Goal: Find specific page/section

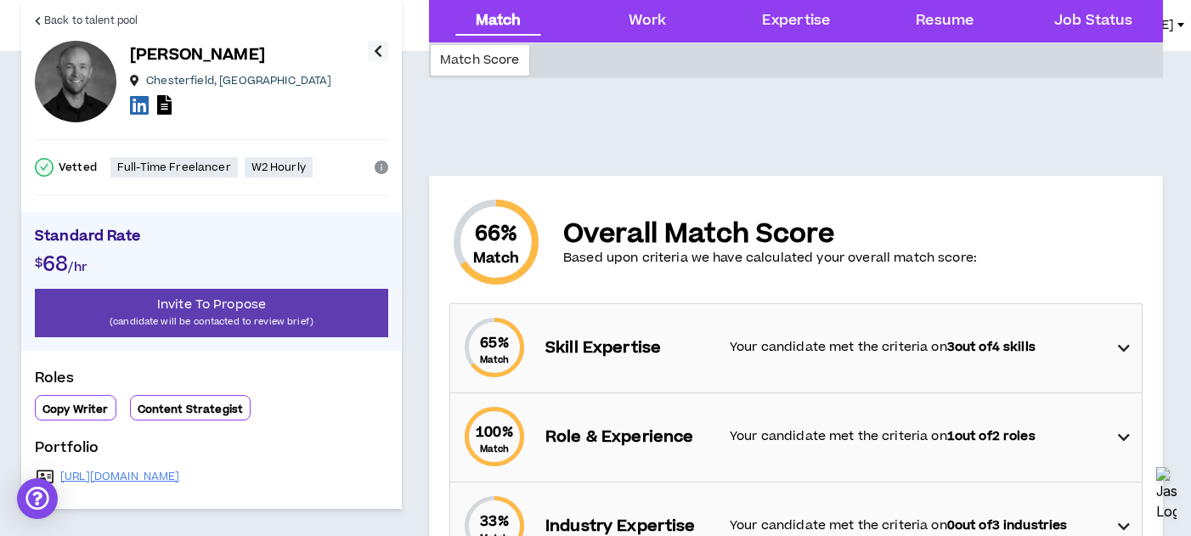
scroll to position [249, 0]
